Goal: Task Accomplishment & Management: Manage account settings

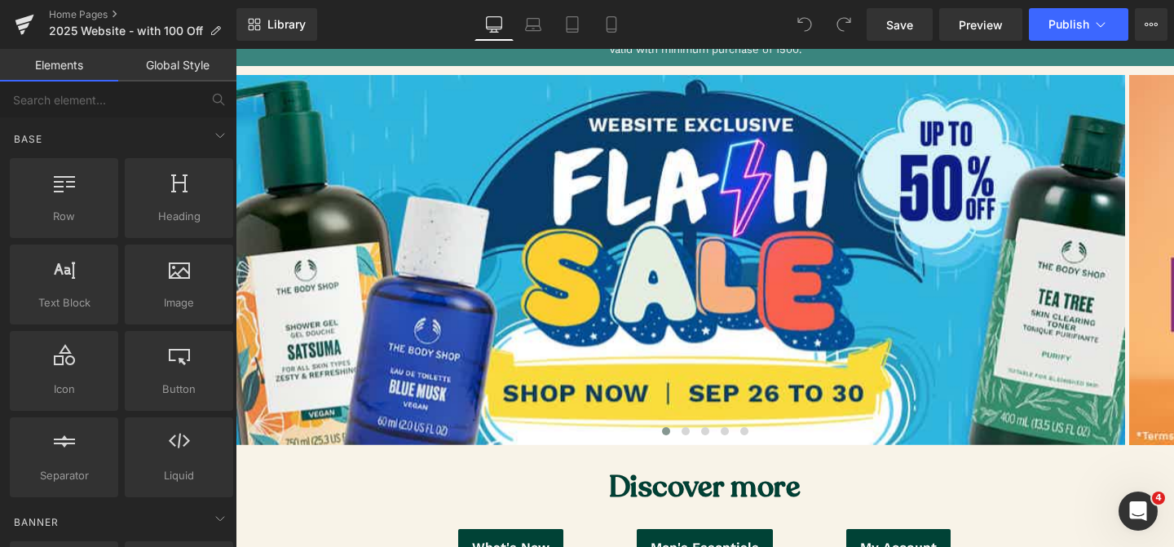
scroll to position [205, 0]
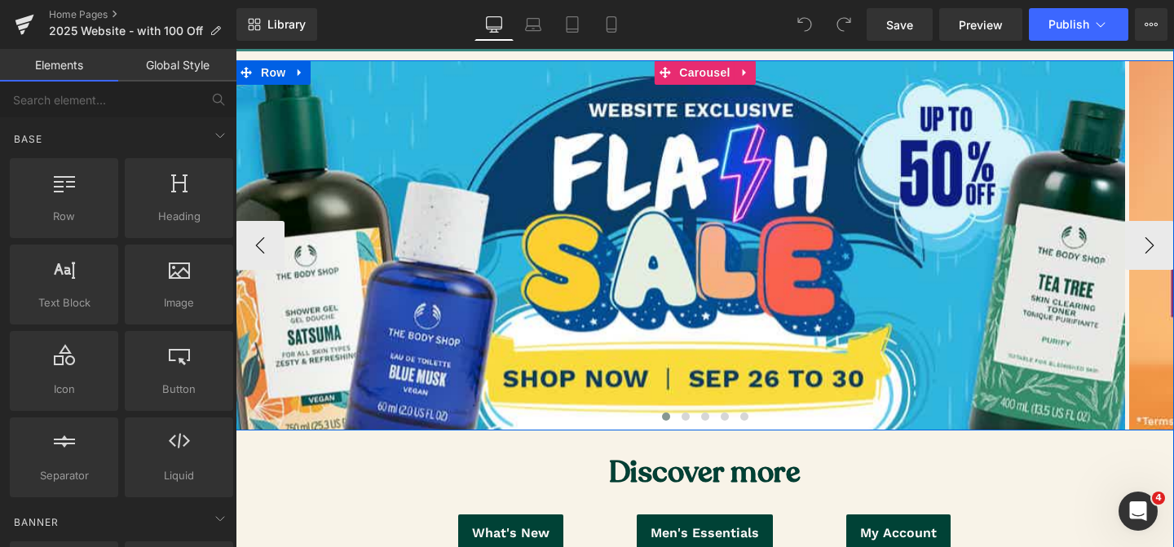
click at [664, 413] on span at bounding box center [666, 417] width 8 height 8
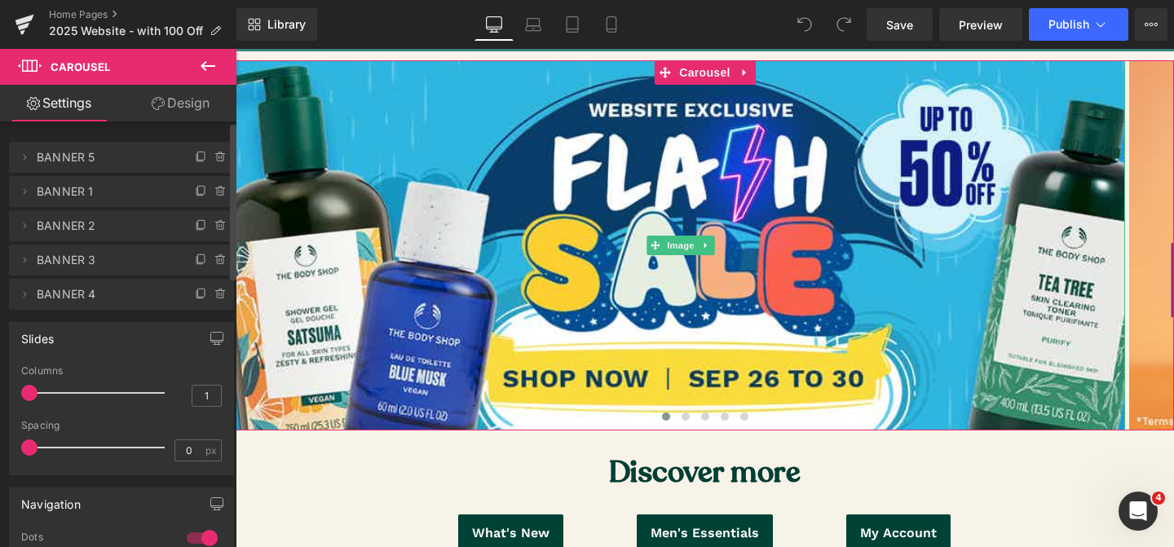
click at [215, 160] on icon at bounding box center [220, 157] width 13 height 13
click at [203, 159] on button "Delete" at bounding box center [203, 158] width 51 height 21
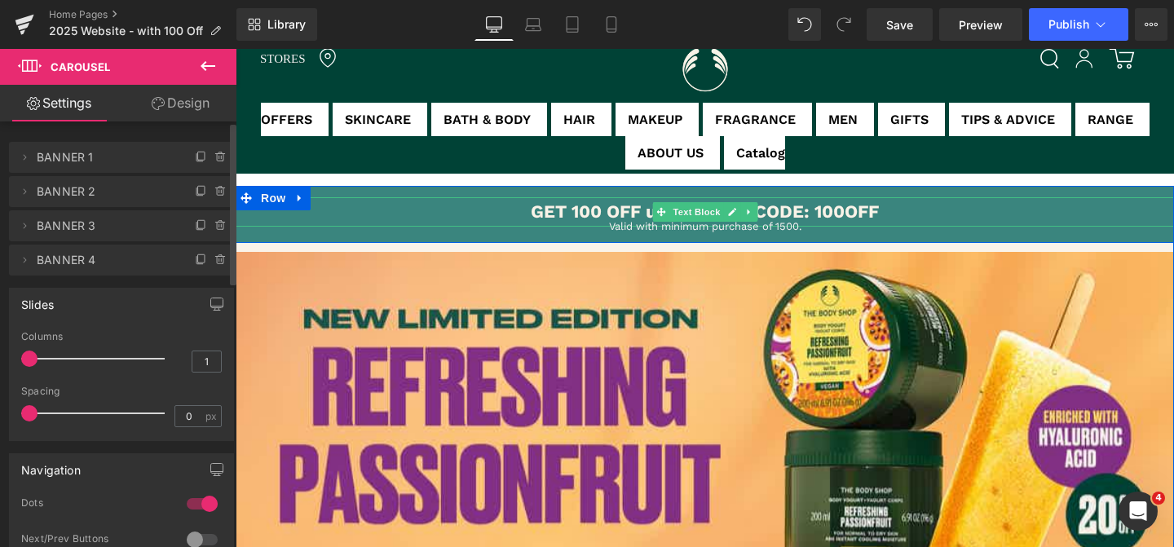
scroll to position [7, 0]
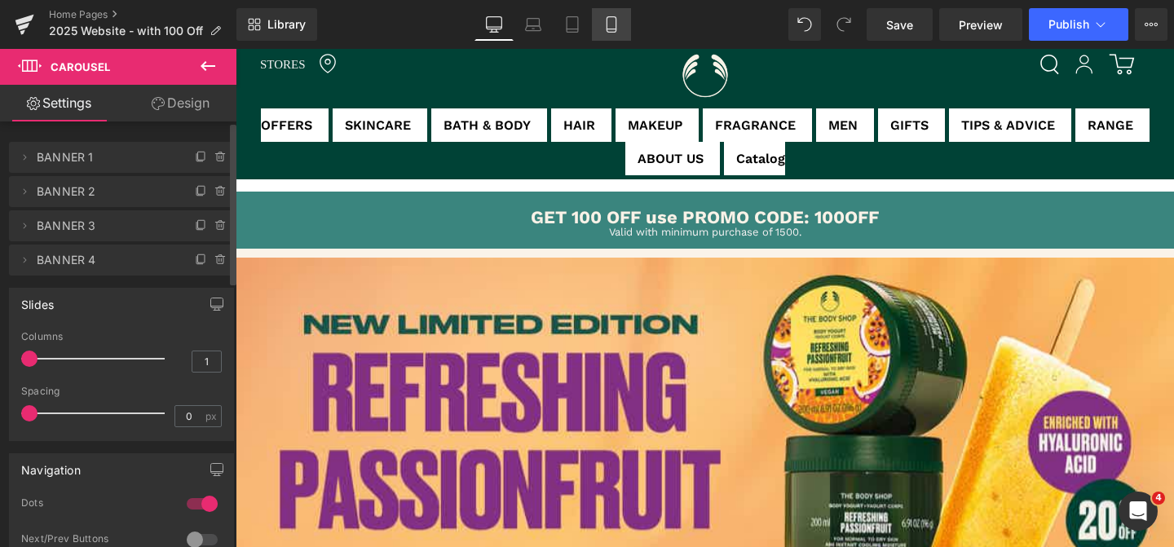
click at [618, 20] on icon at bounding box center [611, 24] width 16 height 16
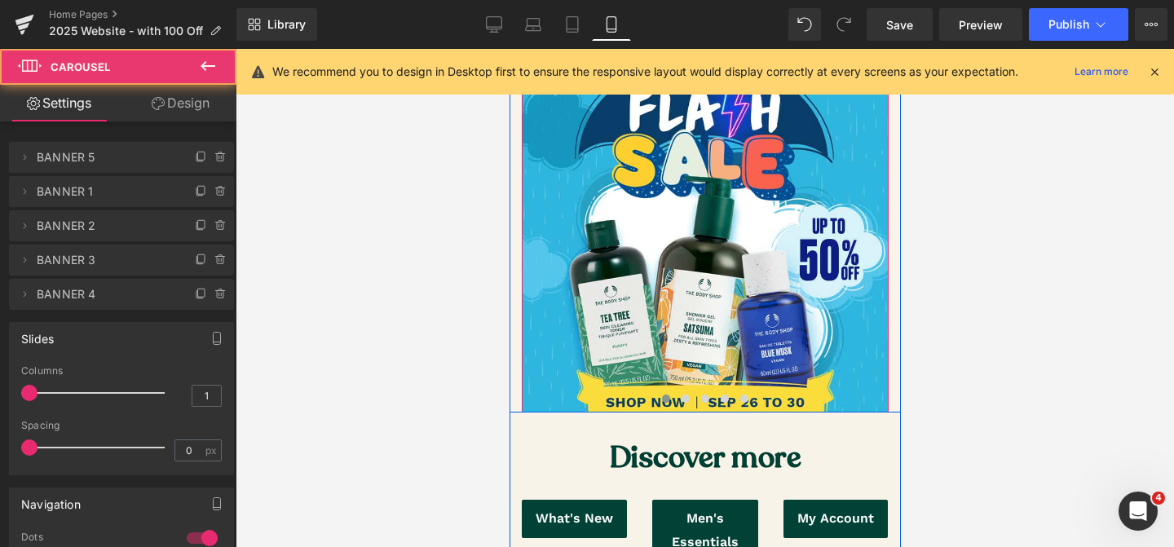
scroll to position [133, 0]
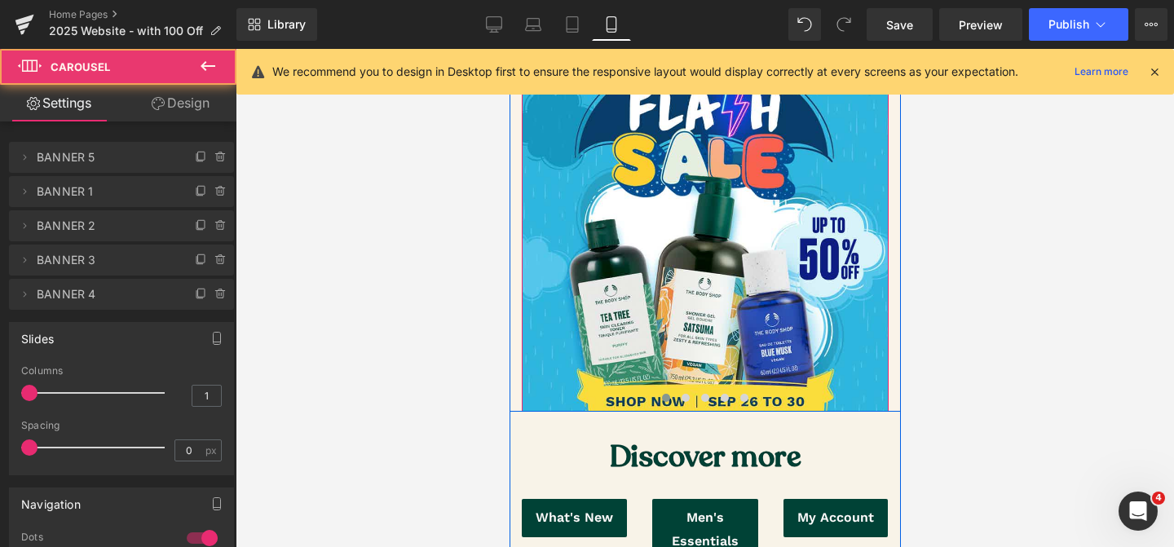
click at [663, 397] on span at bounding box center [665, 398] width 8 height 8
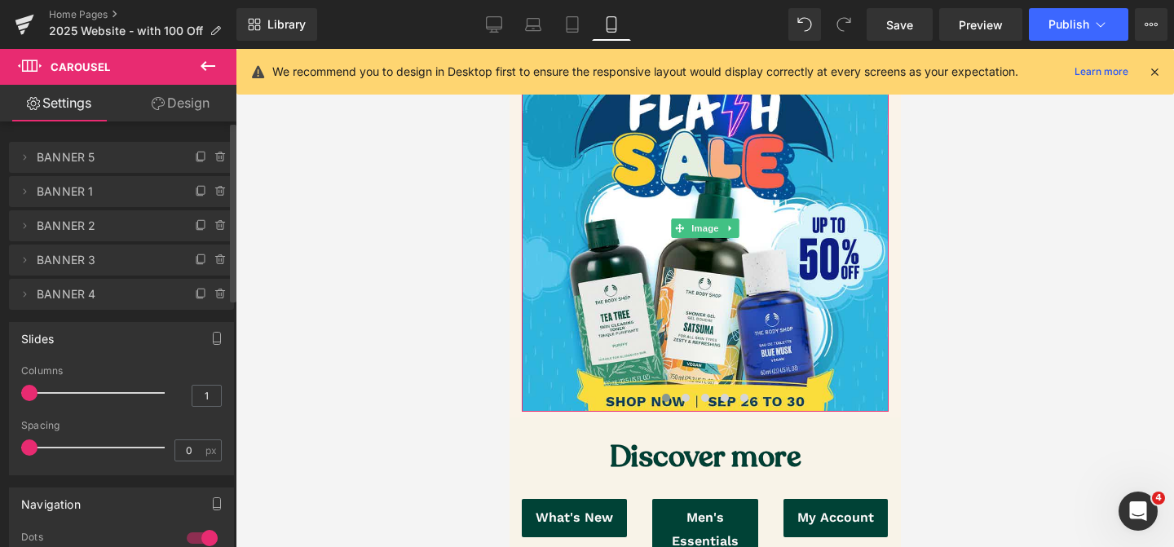
click at [165, 164] on span "BANNER 5" at bounding box center [105, 157] width 137 height 31
click at [217, 158] on icon at bounding box center [220, 157] width 13 height 13
click at [212, 155] on button "Delete" at bounding box center [203, 158] width 51 height 21
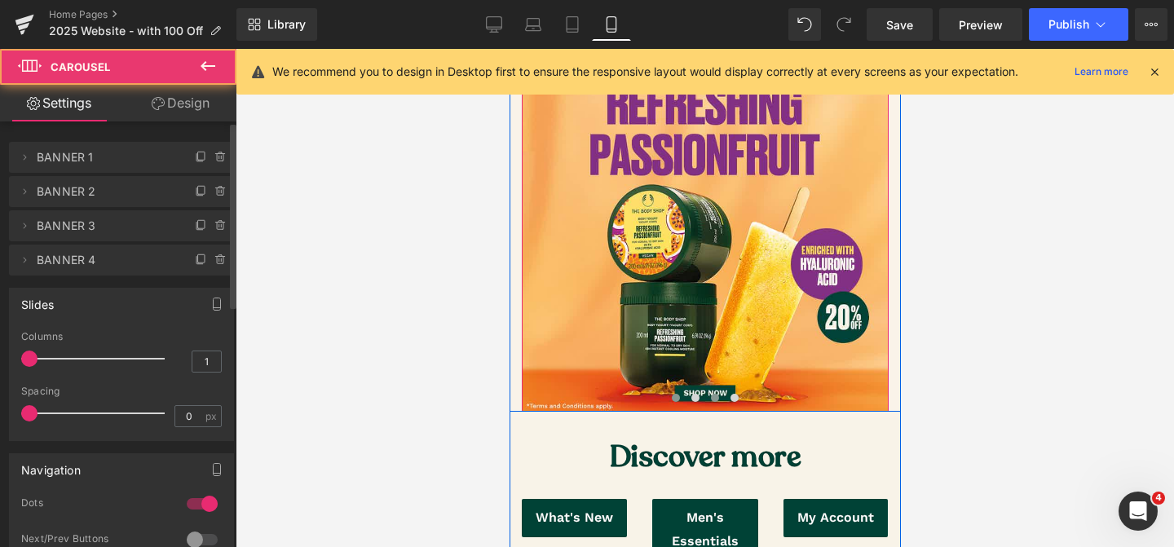
click at [713, 396] on span at bounding box center [714, 398] width 8 height 8
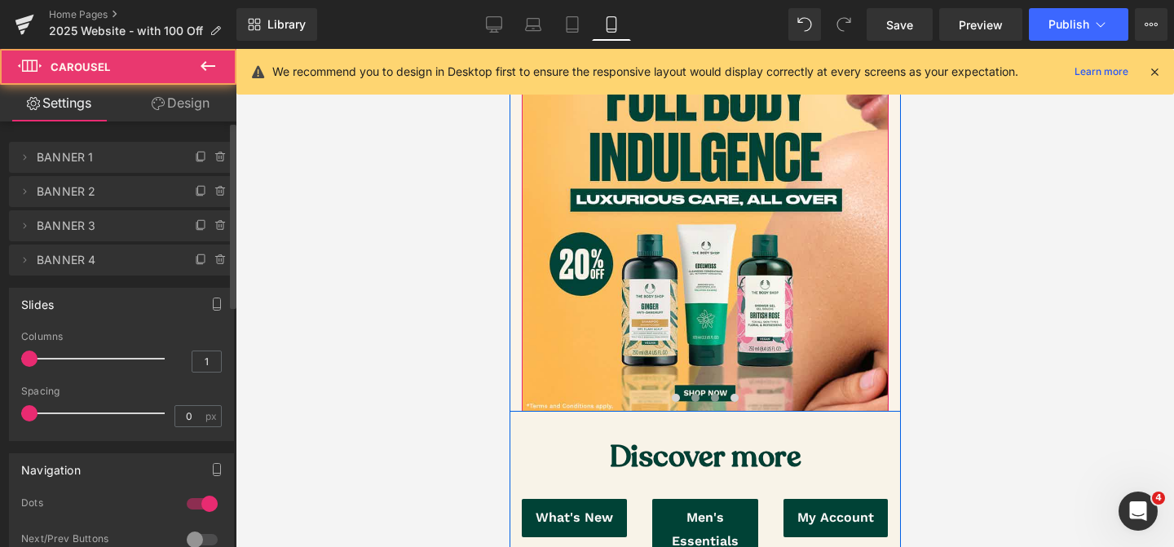
click at [693, 396] on span at bounding box center [695, 398] width 8 height 8
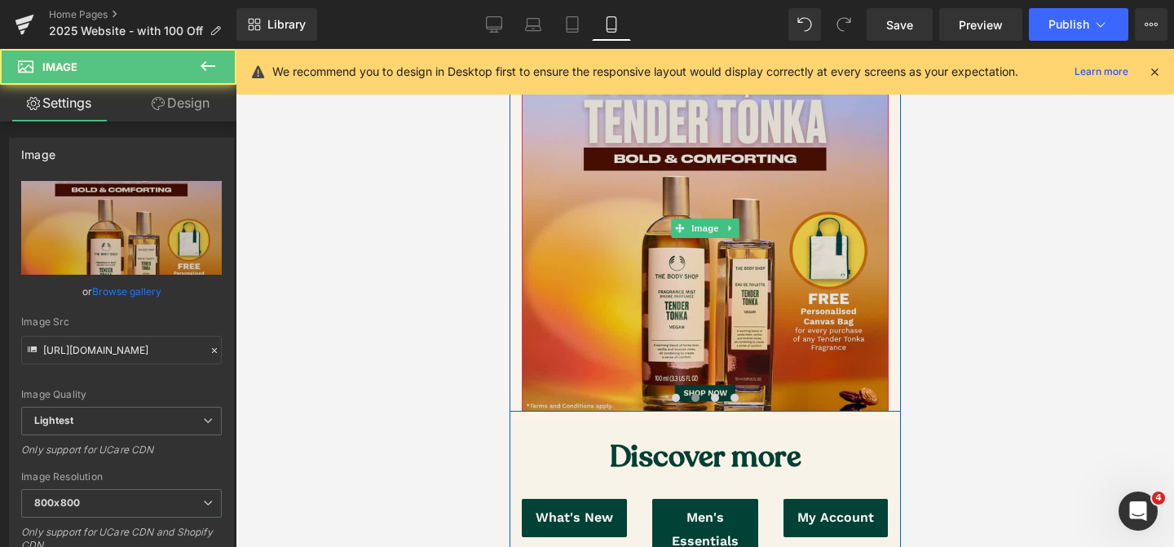
click at [656, 294] on img at bounding box center [704, 228] width 367 height 367
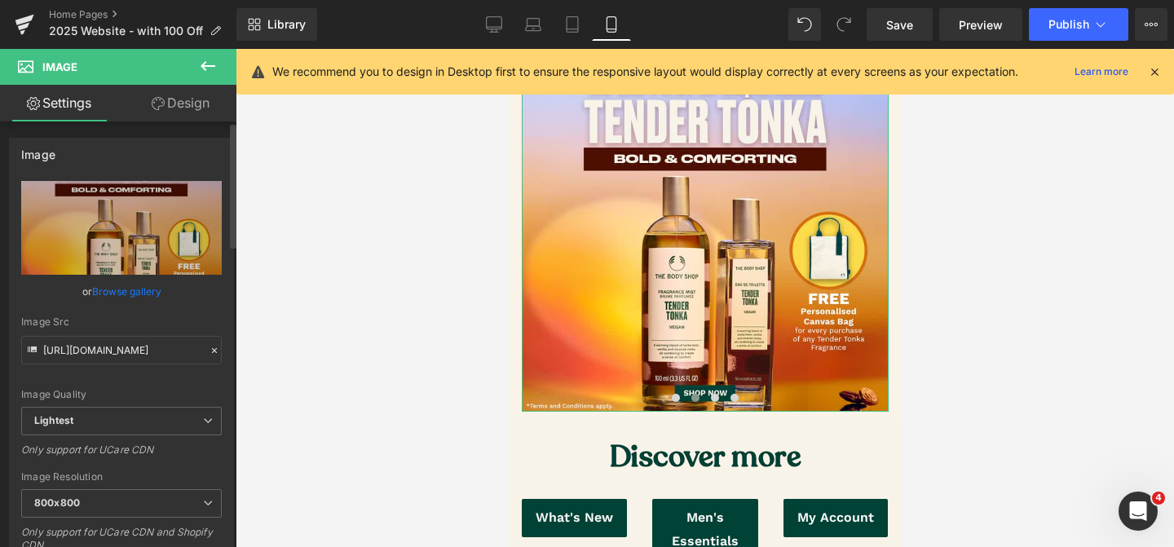
scroll to position [2, 0]
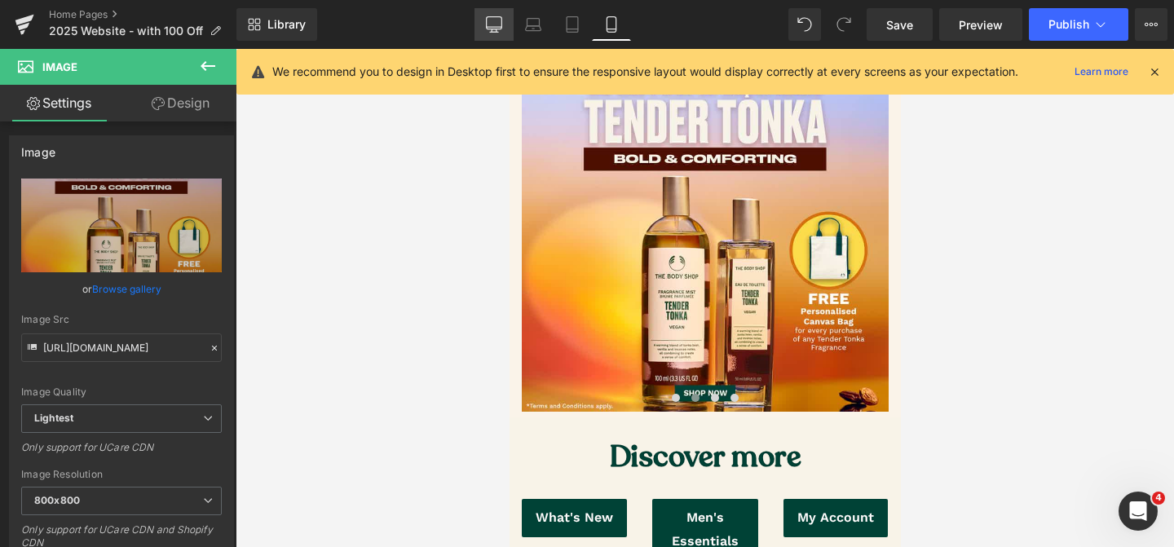
click at [498, 23] on icon at bounding box center [494, 24] width 16 height 16
type input "auto"
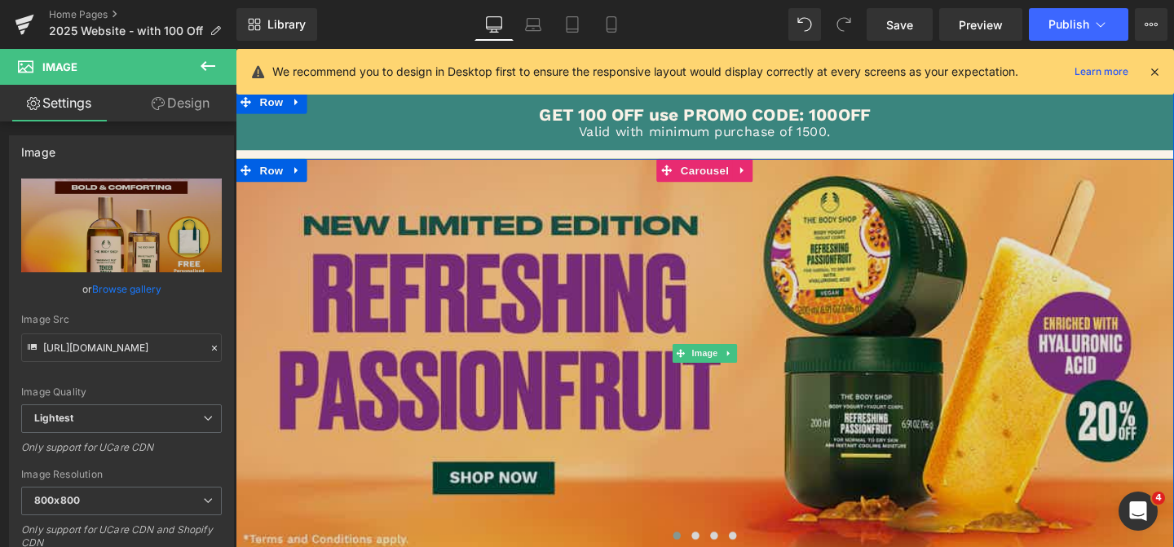
scroll to position [280, 0]
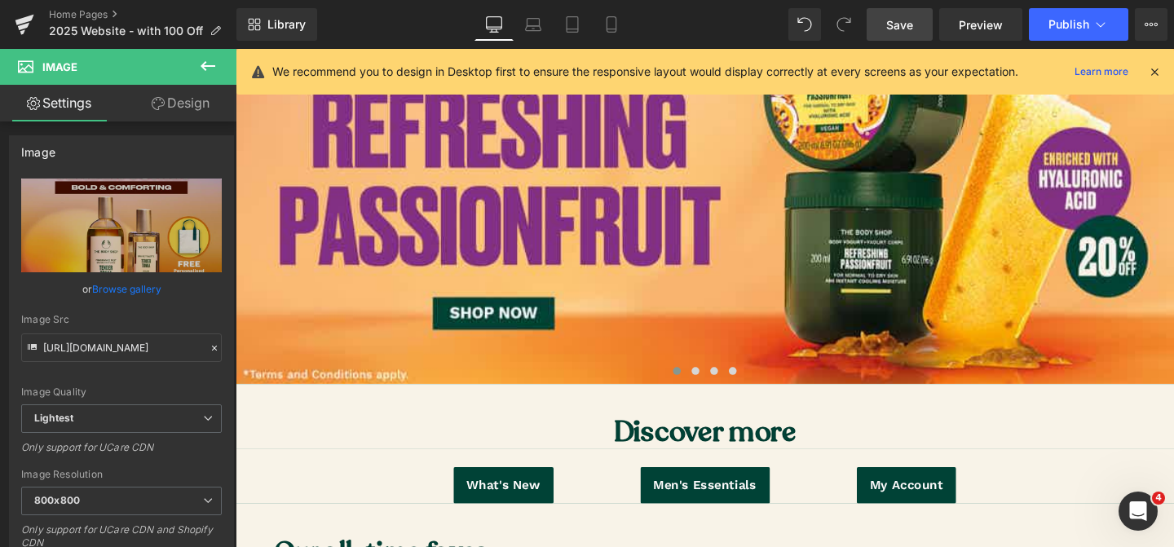
click at [894, 17] on span "Save" at bounding box center [899, 24] width 27 height 17
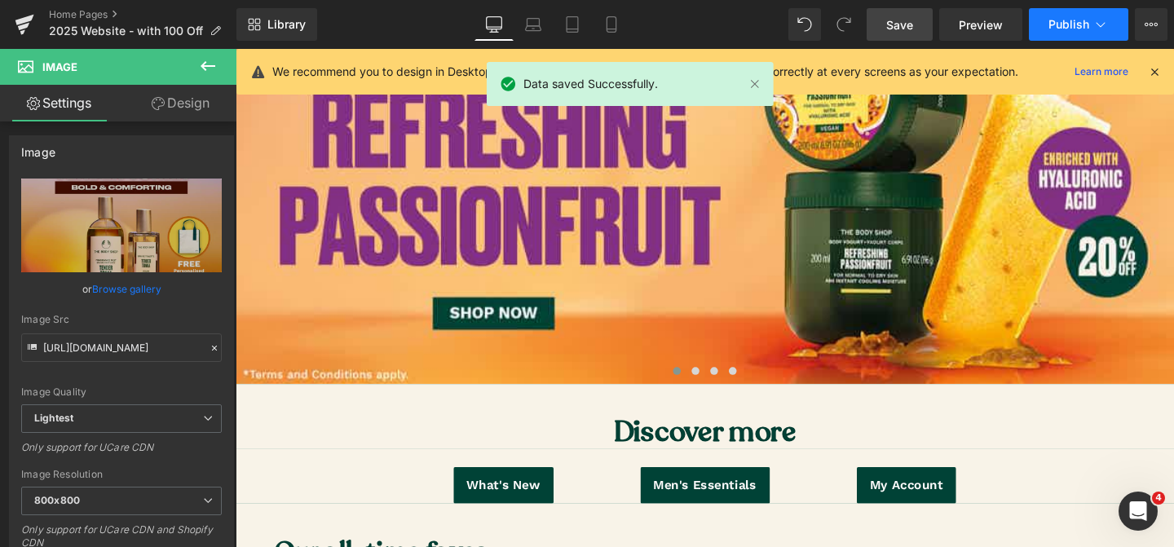
click at [1089, 29] on span "Publish" at bounding box center [1069, 24] width 41 height 13
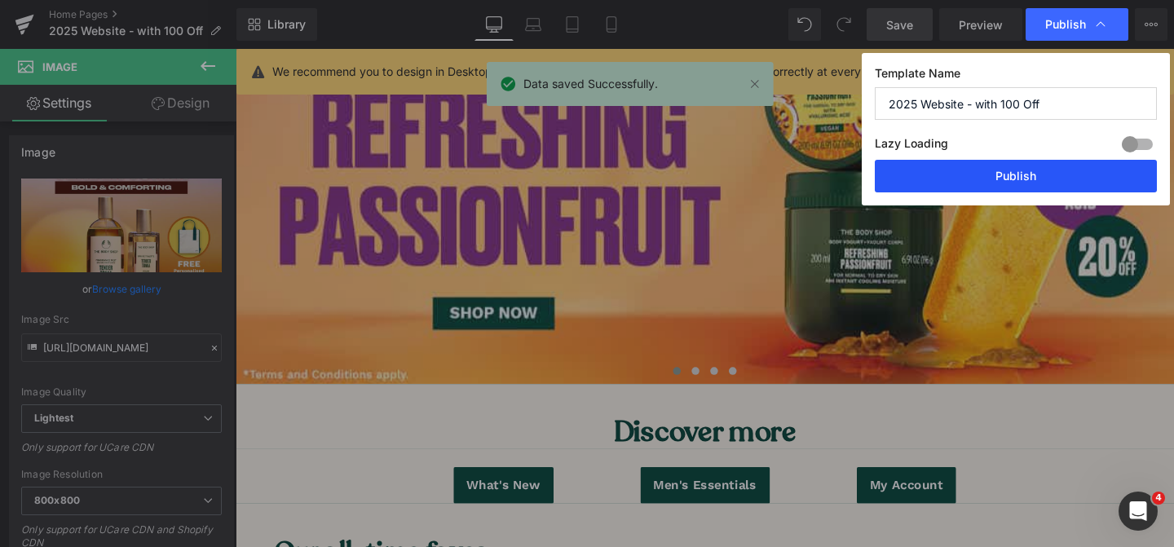
click at [975, 183] on button "Publish" at bounding box center [1016, 176] width 282 height 33
